Goal: Task Accomplishment & Management: Manage account settings

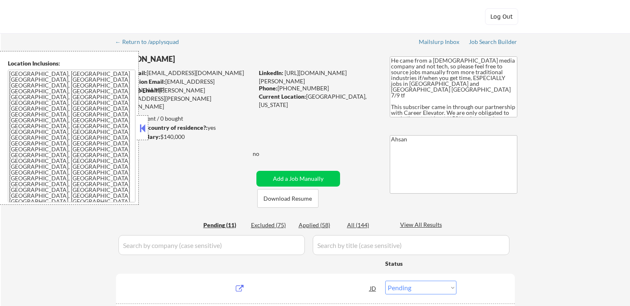
select select ""pending""
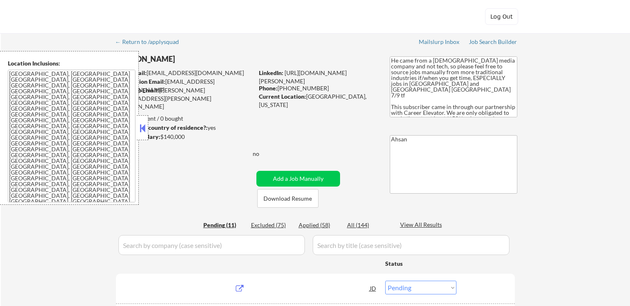
select select ""pending""
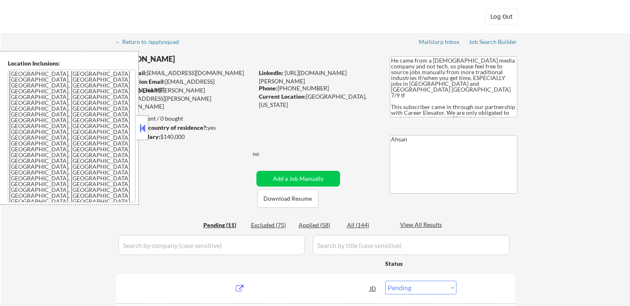
select select ""pending""
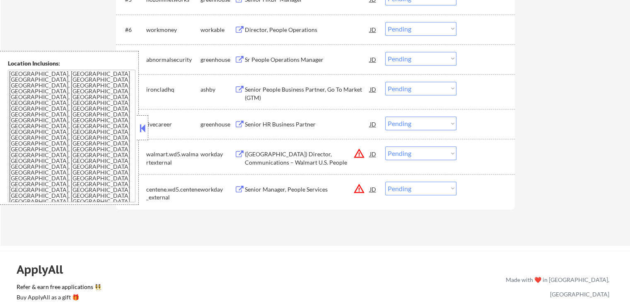
scroll to position [414, 0]
click at [409, 153] on select "Choose an option... Pending Applied Excluded (Questions) Excluded (Expired) Exc…" at bounding box center [420, 152] width 71 height 14
select select ""excluded__location_""
click at [385, 145] on select "Choose an option... Pending Applied Excluded (Questions) Excluded (Expired) Exc…" at bounding box center [420, 152] width 71 height 14
click at [411, 187] on select "Choose an option... Pending Applied Excluded (Questions) Excluded (Expired) Exc…" at bounding box center [420, 188] width 71 height 14
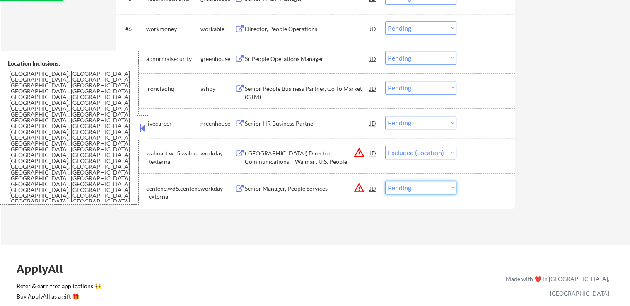
select select ""excluded__location_""
click at [385, 181] on select "Choose an option... Pending Applied Excluded (Questions) Excluded (Expired) Exc…" at bounding box center [420, 188] width 71 height 14
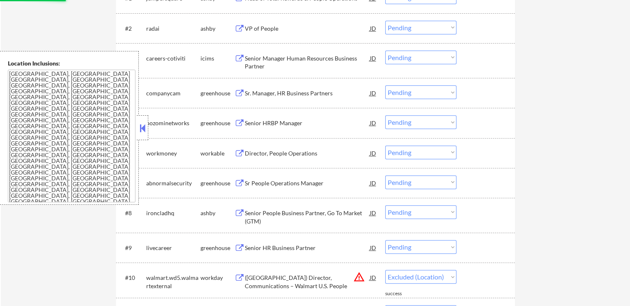
scroll to position [207, 0]
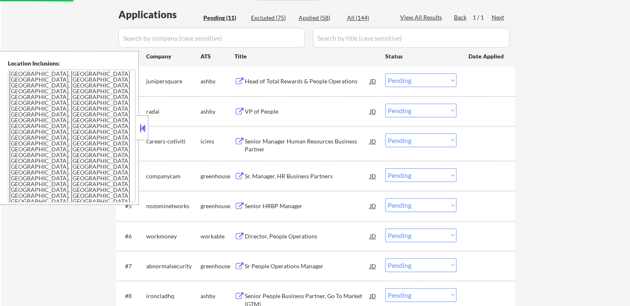
select select ""pending""
click at [236, 77] on div "Head of Total Rewards & People Operations JD" at bounding box center [305, 80] width 143 height 15
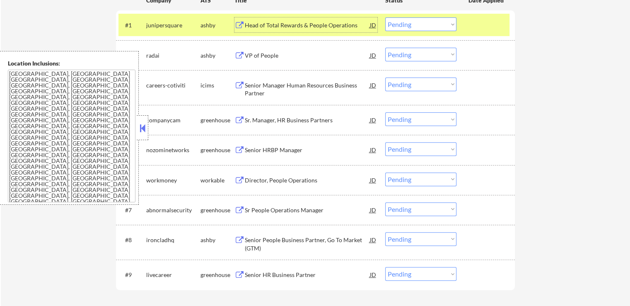
scroll to position [249, 0]
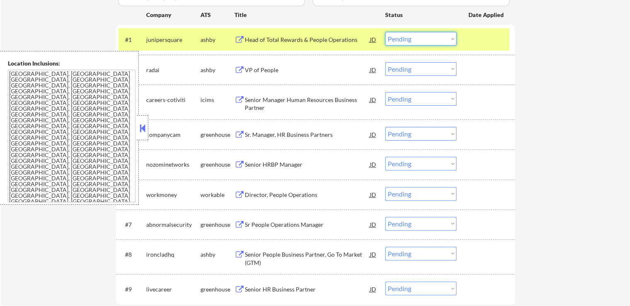
click at [417, 40] on select "Choose an option... Pending Applied Excluded (Questions) Excluded (Expired) Exc…" at bounding box center [420, 39] width 71 height 14
click at [385, 32] on select "Choose an option... Pending Applied Excluded (Questions) Excluded (Expired) Exc…" at bounding box center [420, 39] width 71 height 14
click at [241, 68] on button at bounding box center [239, 70] width 10 height 8
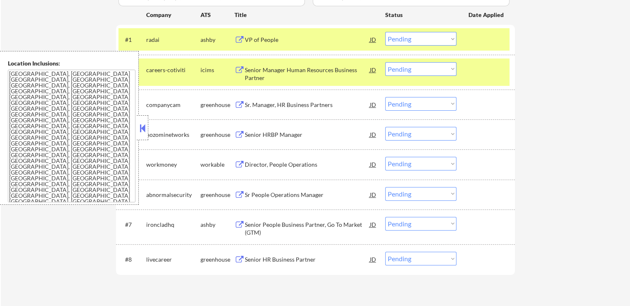
click at [412, 34] on select "Choose an option... Pending Applied Excluded (Questions) Excluded (Expired) Exc…" at bounding box center [420, 39] width 71 height 14
click at [385, 32] on select "Choose an option... Pending Applied Excluded (Questions) Excluded (Expired) Exc…" at bounding box center [420, 39] width 71 height 14
click at [240, 71] on button at bounding box center [239, 70] width 10 height 8
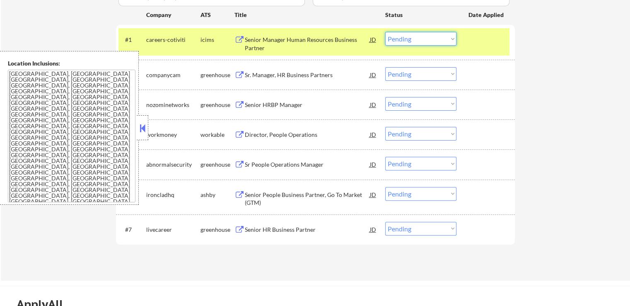
click at [418, 39] on select "Choose an option... Pending Applied Excluded (Questions) Excluded (Expired) Exc…" at bounding box center [420, 39] width 71 height 14
click at [385, 32] on select "Choose an option... Pending Applied Excluded (Questions) Excluded (Expired) Exc…" at bounding box center [420, 39] width 71 height 14
click at [241, 72] on button at bounding box center [239, 75] width 10 height 8
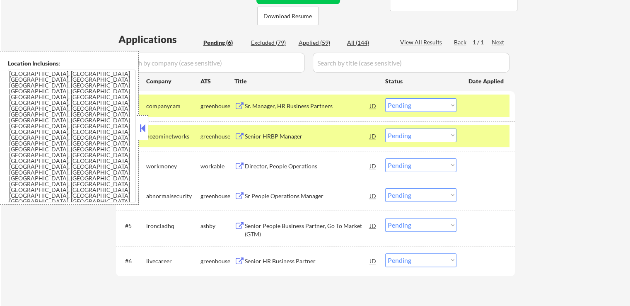
scroll to position [166, 0]
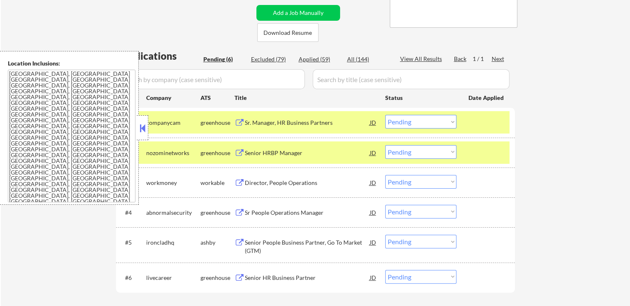
click at [420, 122] on select "Choose an option... Pending Applied Excluded (Questions) Excluded (Expired) Exc…" at bounding box center [420, 122] width 71 height 14
click at [385, 115] on select "Choose an option... Pending Applied Excluded (Questions) Excluded (Expired) Exc…" at bounding box center [420, 122] width 71 height 14
click at [239, 150] on button at bounding box center [239, 153] width 10 height 8
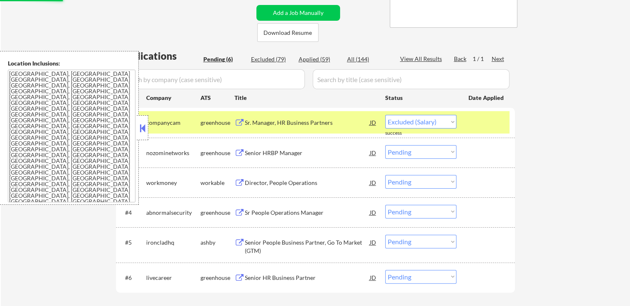
select select ""pending""
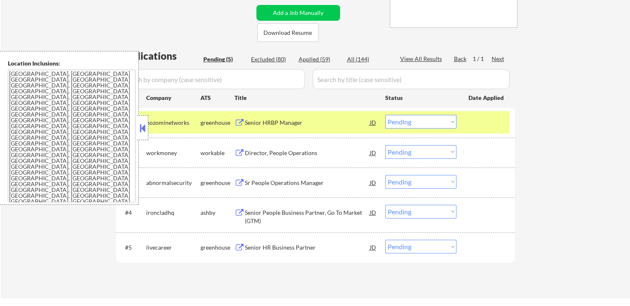
click at [427, 123] on select "Choose an option... Pending Applied Excluded (Questions) Excluded (Expired) Exc…" at bounding box center [420, 122] width 71 height 14
click at [385, 115] on select "Choose an option... Pending Applied Excluded (Questions) Excluded (Expired) Exc…" at bounding box center [420, 122] width 71 height 14
click at [239, 149] on button at bounding box center [239, 153] width 10 height 8
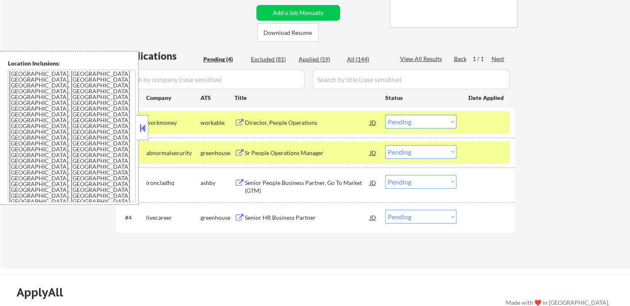
click at [418, 120] on select "Choose an option... Pending Applied Excluded (Questions) Excluded (Expired) Exc…" at bounding box center [420, 122] width 71 height 14
click at [385, 115] on select "Choose an option... Pending Applied Excluded (Questions) Excluded (Expired) Exc…" at bounding box center [420, 122] width 71 height 14
click at [242, 154] on button at bounding box center [239, 153] width 10 height 8
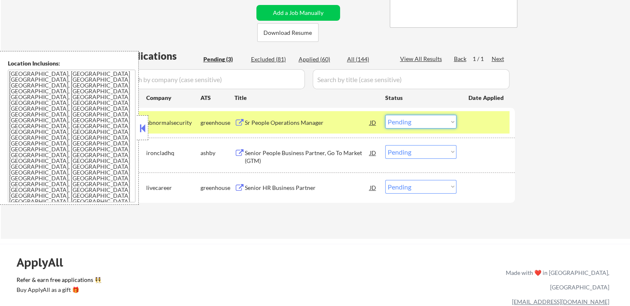
drag, startPoint x: 423, startPoint y: 120, endPoint x: 424, endPoint y: 127, distance: 7.1
click at [424, 120] on select "Choose an option... Pending Applied Excluded (Questions) Excluded (Expired) Exc…" at bounding box center [420, 122] width 71 height 14
click at [385, 115] on select "Choose an option... Pending Applied Excluded (Questions) Excluded (Expired) Exc…" at bounding box center [420, 122] width 71 height 14
click at [240, 154] on button at bounding box center [239, 153] width 10 height 8
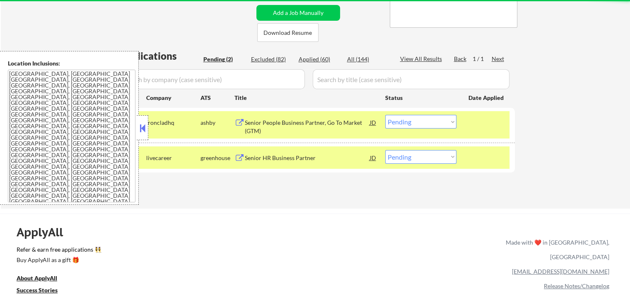
click at [241, 158] on button at bounding box center [239, 158] width 10 height 8
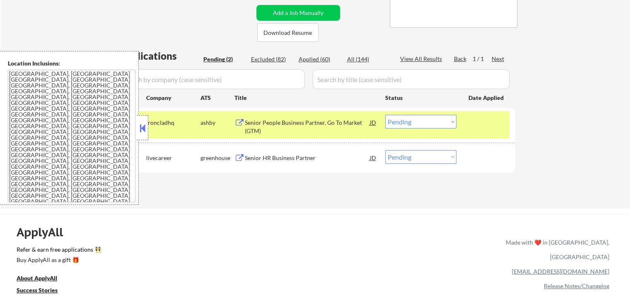
click at [408, 120] on select "Choose an option... Pending Applied Excluded (Questions) Excluded (Expired) Exc…" at bounding box center [420, 122] width 71 height 14
click at [385, 115] on select "Choose an option... Pending Applied Excluded (Questions) Excluded (Expired) Exc…" at bounding box center [420, 122] width 71 height 14
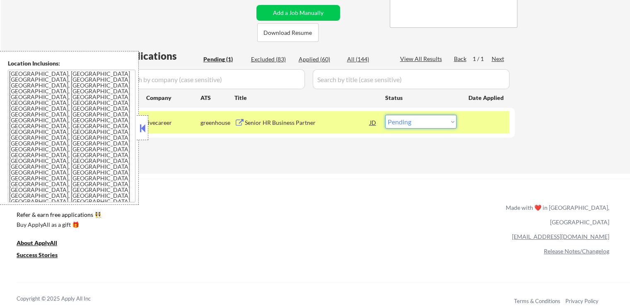
click at [412, 123] on select "Choose an option... Pending Applied Excluded (Questions) Excluded (Expired) Exc…" at bounding box center [420, 122] width 71 height 14
select select ""applied""
click at [385, 115] on select "Choose an option... Pending Applied Excluded (Questions) Excluded (Expired) Exc…" at bounding box center [420, 122] width 71 height 14
